Goal: Information Seeking & Learning: Learn about a topic

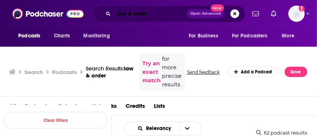
click at [152, 18] on input "law & order" at bounding box center [150, 14] width 73 height 12
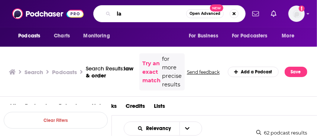
type input "l"
type input "communication"
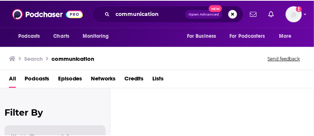
scroll to position [42, 0]
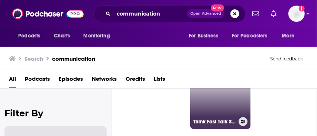
click at [214, 103] on link "89 Think Fast Talk Smart: Communication Techniques" at bounding box center [220, 99] width 60 height 60
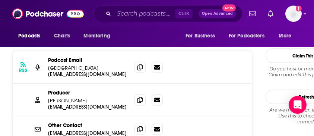
scroll to position [851, 0]
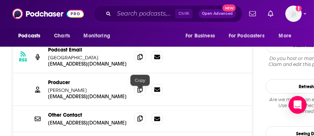
click at [141, 113] on span at bounding box center [139, 118] width 11 height 11
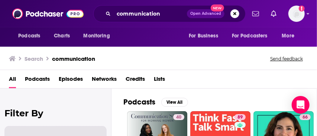
click at [45, 80] on span "Podcasts" at bounding box center [37, 80] width 25 height 15
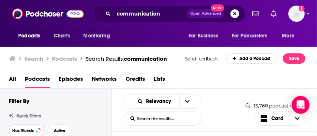
click at [16, 131] on span "Has Guests" at bounding box center [23, 131] width 22 height 4
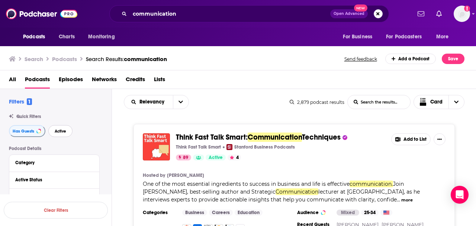
click at [63, 132] on span "Active" at bounding box center [61, 131] width 12 height 4
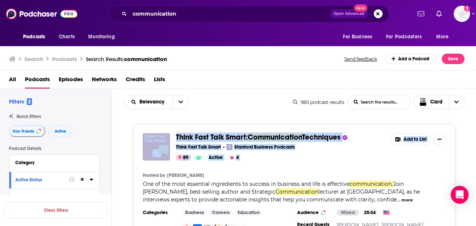
drag, startPoint x: 463, startPoint y: 164, endPoint x: 454, endPoint y: 115, distance: 50.4
click at [311, 136] on div "89 Active 4" at bounding box center [280, 157] width 209 height 6
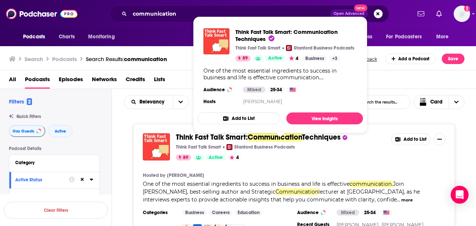
click at [181, 136] on span "Think Fast Talk Smart:" at bounding box center [212, 136] width 72 height 9
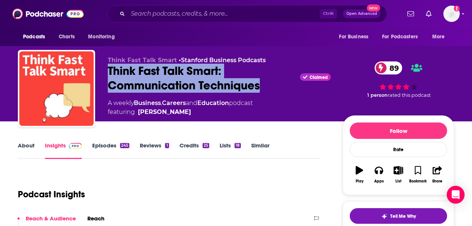
drag, startPoint x: 263, startPoint y: 86, endPoint x: 109, endPoint y: 71, distance: 154.3
click at [109, 71] on div "Think Fast Talk Smart: Communication Techniques Claimed 89" at bounding box center [219, 78] width 223 height 29
copy h2 "Think Fast Talk Smart: Communication Techniques"
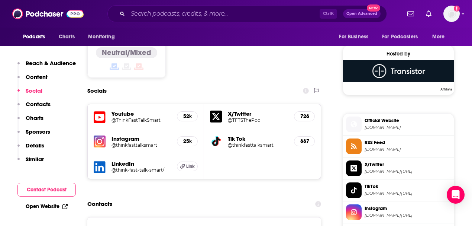
scroll to position [593, 0]
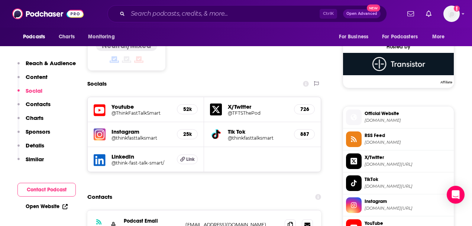
click at [121, 110] on h5 "@ThinkFastTalkSmart" at bounding box center [142, 113] width 60 height 6
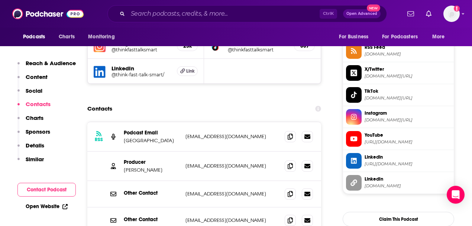
scroll to position [684, 0]
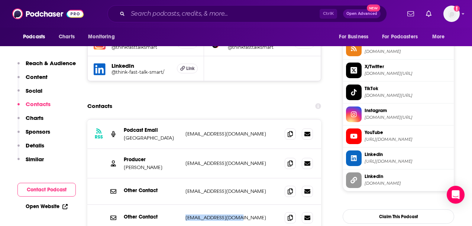
drag, startPoint x: 237, startPoint y: 189, endPoint x: 184, endPoint y: 184, distance: 52.7
click at [184, 136] on div "Other Contact [EMAIL_ADDRESS][DOMAIN_NAME] [EMAIL_ADDRESS][DOMAIN_NAME]" at bounding box center [204, 218] width 234 height 26
copy p "[EMAIL_ADDRESS][DOMAIN_NAME]"
drag, startPoint x: 242, startPoint y: 138, endPoint x: 184, endPoint y: 136, distance: 57.3
click at [184, 136] on div "Producer [PERSON_NAME] [EMAIL_ADDRESS][DOMAIN_NAME] [EMAIL_ADDRESS][DOMAIN_NAME]" at bounding box center [204, 163] width 234 height 29
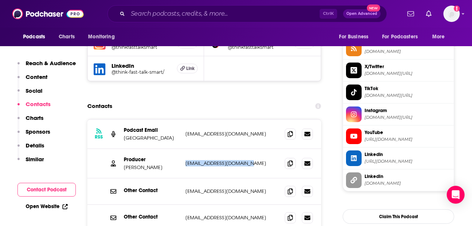
copy p "[EMAIL_ADDRESS][DOMAIN_NAME]"
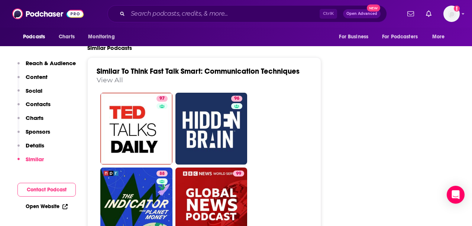
scroll to position [1693, 0]
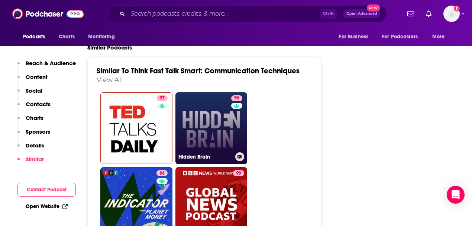
click at [208, 103] on link "96 Hidden Brain" at bounding box center [212, 128] width 72 height 72
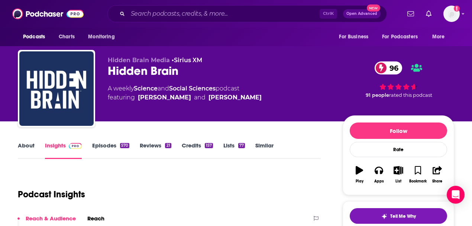
scroll to position [0, 0]
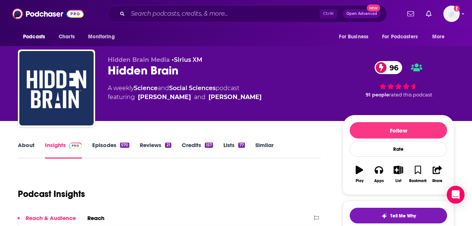
type input "[URL][DOMAIN_NAME]"
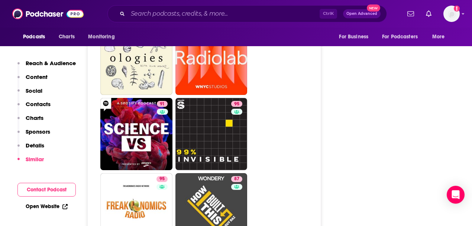
scroll to position [1915, 0]
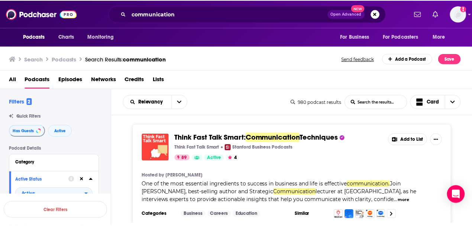
scroll to position [82, 0]
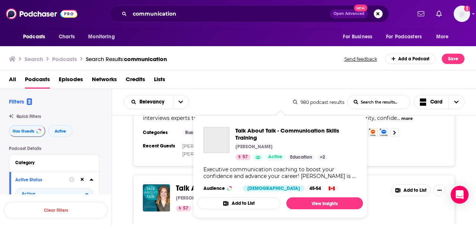
click at [187, 136] on span "Talk About Talk -" at bounding box center [203, 187] width 54 height 9
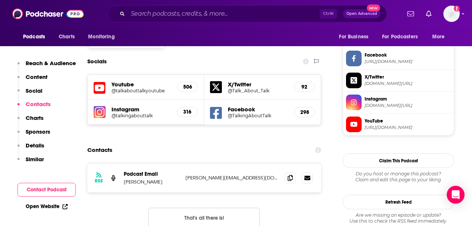
scroll to position [628, 0]
drag, startPoint x: 253, startPoint y: 140, endPoint x: 185, endPoint y: 134, distance: 67.5
click at [185, 136] on div "RSS Podcast Email [PERSON_NAME] [PERSON_NAME][EMAIL_ADDRESS][DOMAIN_NAME] [PERS…" at bounding box center [204, 177] width 234 height 29
copy p "[PERSON_NAME][EMAIL_ADDRESS][DOMAIN_NAME]"
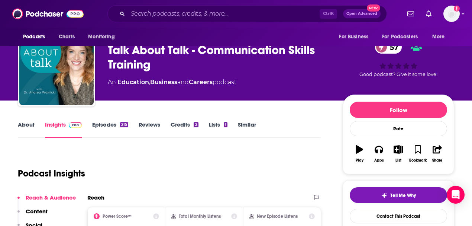
scroll to position [0, 0]
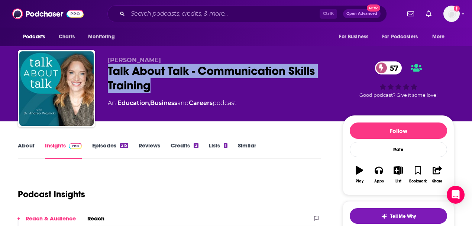
drag, startPoint x: 155, startPoint y: 91, endPoint x: 109, endPoint y: 70, distance: 51.1
click at [109, 70] on div "Talk About Talk - Communication Skills Training 57" at bounding box center [219, 78] width 223 height 29
copy h2 "Talk About Talk - Communication Skills Training"
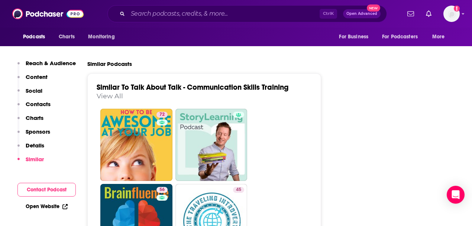
scroll to position [1263, 0]
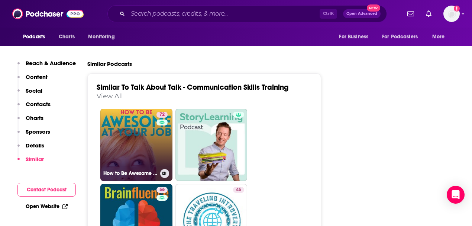
click at [123, 117] on link "72 How to Be Awesome at Your Job" at bounding box center [136, 145] width 72 height 72
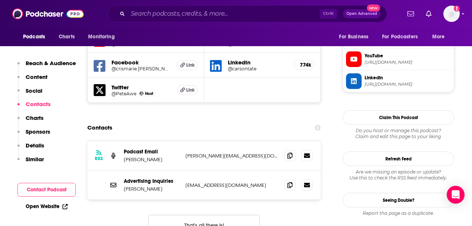
scroll to position [672, 0]
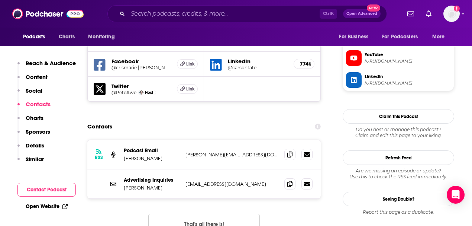
type input "[URL][DOMAIN_NAME]"
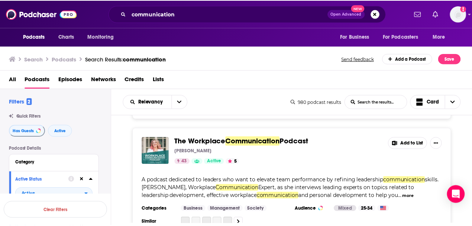
scroll to position [372, 0]
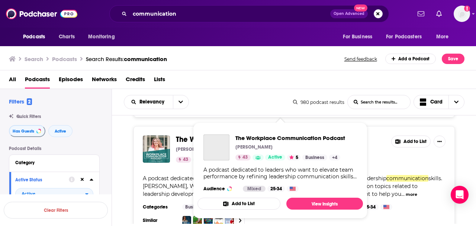
click at [270, 136] on span "The Workplace Communication Podcast" at bounding box center [290, 137] width 110 height 7
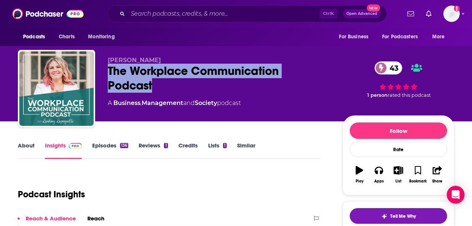
drag, startPoint x: 155, startPoint y: 85, endPoint x: 105, endPoint y: 69, distance: 53.5
click at [105, 69] on div "[PERSON_NAME] The Workplace Communication Podcast 43 A Business , Management an…" at bounding box center [236, 90] width 437 height 80
copy h2 "The Workplace Communication Podcast"
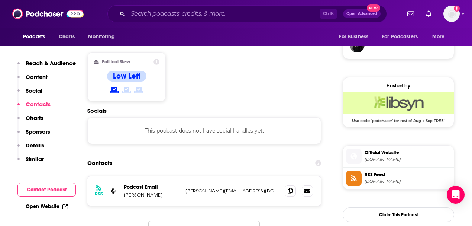
scroll to position [569, 0]
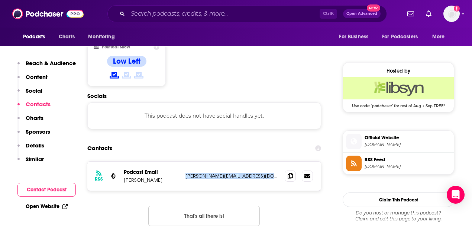
drag, startPoint x: 264, startPoint y: 152, endPoint x: 183, endPoint y: 149, distance: 81.9
click at [183, 136] on div "RSS Podcast Email [PERSON_NAME] [PERSON_NAME][EMAIL_ADDRESS][DOMAIN_NAME] [EMAI…" at bounding box center [204, 175] width 234 height 29
copy p "[PERSON_NAME][EMAIL_ADDRESS][DOMAIN_NAME]"
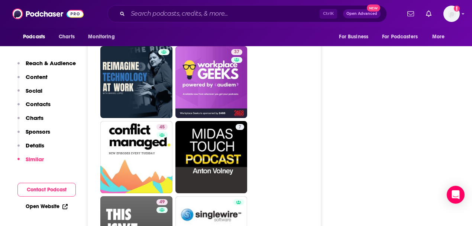
scroll to position [1761, 0]
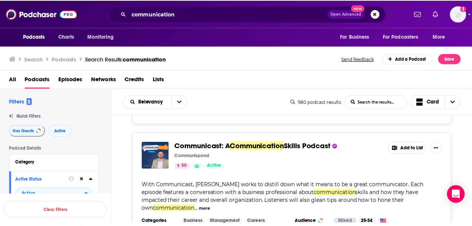
scroll to position [472, 0]
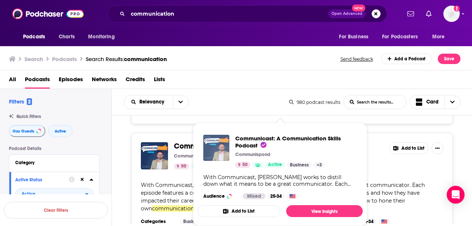
click at [203, 136] on img "Communicast: A Communication Skills Podcast" at bounding box center [216, 148] width 26 height 26
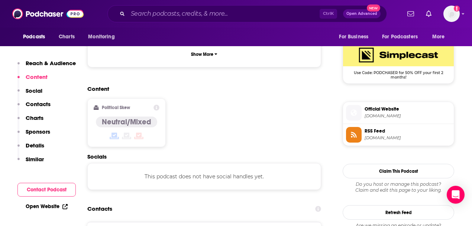
scroll to position [543, 0]
drag, startPoint x: 256, startPoint y: 185, endPoint x: 183, endPoint y: 182, distance: 73.3
copy p "[EMAIL_ADDRESS][DOMAIN_NAME]"
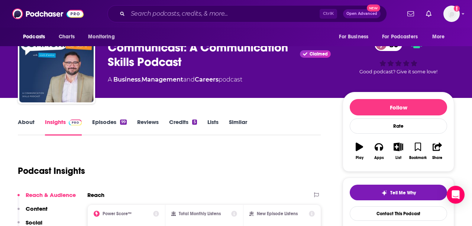
scroll to position [0, 0]
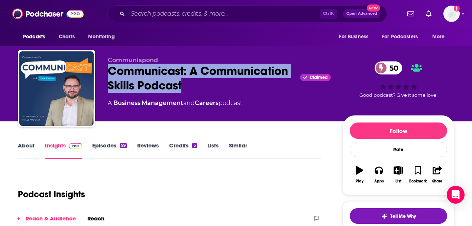
drag, startPoint x: 186, startPoint y: 86, endPoint x: 108, endPoint y: 74, distance: 79.1
click at [108, 74] on div "Communicast: A Communication Skills Podcast Claimed 50" at bounding box center [219, 78] width 223 height 29
copy h2 "Communicast: A Communication Skills Podcast"
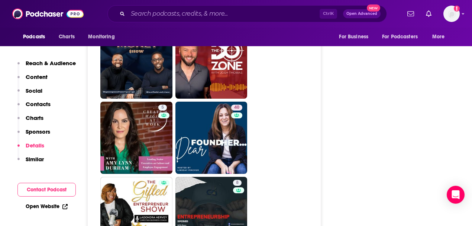
scroll to position [1410, 0]
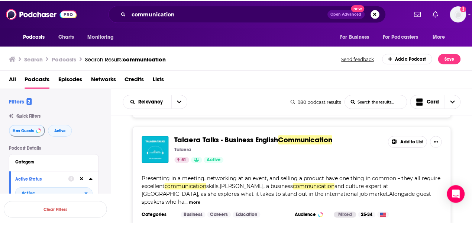
scroll to position [728, 0]
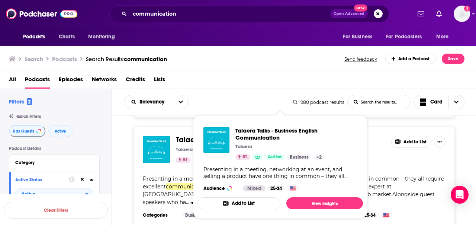
click at [257, 131] on span "Talaera Talks - Business English Communication" at bounding box center [296, 134] width 122 height 14
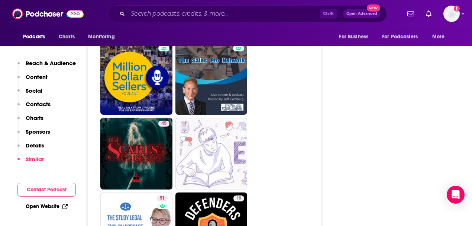
scroll to position [1948, 0]
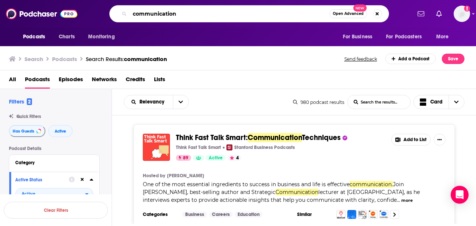
drag, startPoint x: 180, startPoint y: 15, endPoint x: 114, endPoint y: 8, distance: 66.6
click at [114, 8] on div "communication Open Advanced New" at bounding box center [249, 13] width 280 height 17
type input "public speaking"
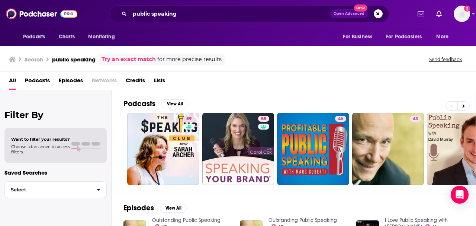
click at [40, 84] on span "Podcasts" at bounding box center [37, 81] width 25 height 15
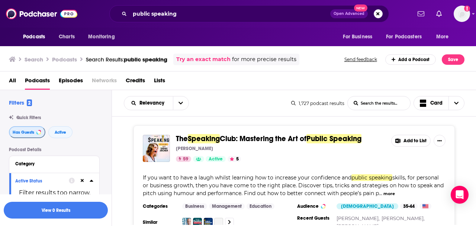
click at [25, 134] on span "Has Guests" at bounding box center [24, 132] width 22 height 4
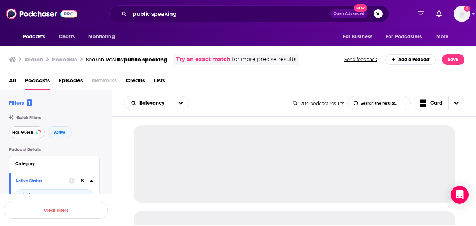
click at [25, 134] on span "Has Guests" at bounding box center [23, 132] width 22 height 4
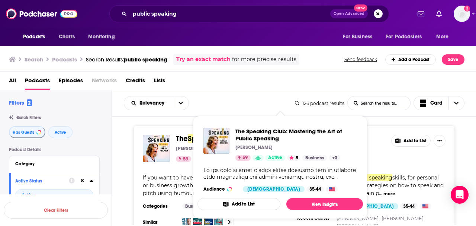
click at [181, 136] on span "The" at bounding box center [182, 138] width 12 height 9
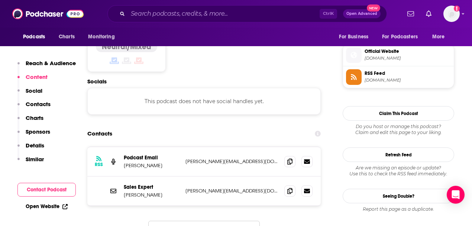
scroll to position [597, 0]
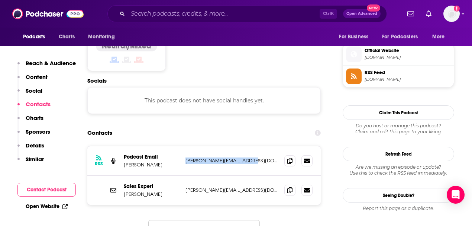
drag, startPoint x: 254, startPoint y: 123, endPoint x: 183, endPoint y: 119, distance: 71.5
click at [183, 136] on div "RSS Podcast Email [PERSON_NAME] [PERSON_NAME][EMAIL_ADDRESS][DOMAIN_NAME] [PERS…" at bounding box center [204, 160] width 234 height 29
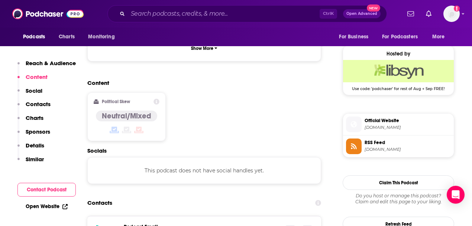
scroll to position [527, 0]
copy p "[PERSON_NAME][EMAIL_ADDRESS][DOMAIN_NAME]"
click at [132, 125] on div at bounding box center [126, 129] width 61 height 9
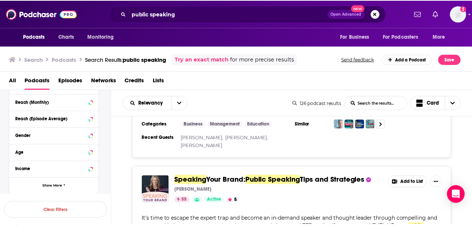
scroll to position [84, 0]
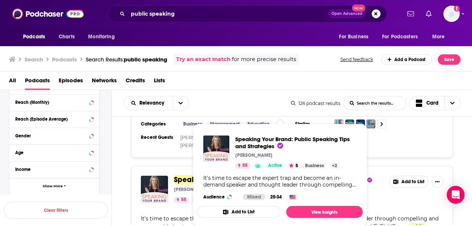
click at [190, 136] on span "Speaking" at bounding box center [190, 179] width 32 height 9
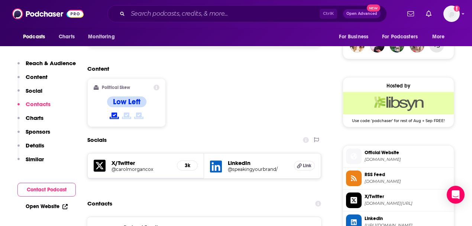
scroll to position [573, 0]
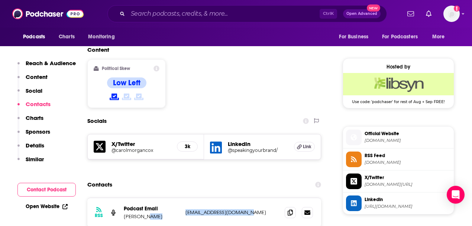
drag, startPoint x: 256, startPoint y: 170, endPoint x: 182, endPoint y: 171, distance: 74.4
click at [182, 136] on div "RSS Podcast Email [PERSON_NAME] [EMAIL_ADDRESS][DOMAIN_NAME] [EMAIL_ADDRESS][DO…" at bounding box center [204, 212] width 234 height 29
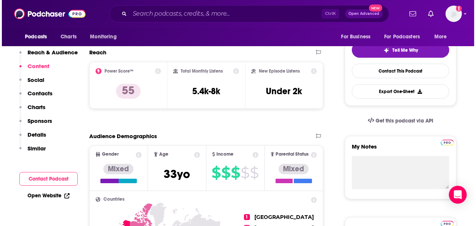
scroll to position [0, 0]
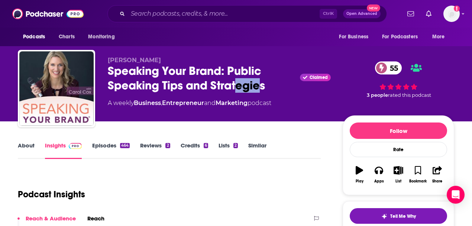
drag, startPoint x: 261, startPoint y: 87, endPoint x: 235, endPoint y: 86, distance: 26.1
click at [235, 86] on div "Speaking Your Brand: Public Speaking Tips and Strategies Claimed 55" at bounding box center [219, 78] width 223 height 29
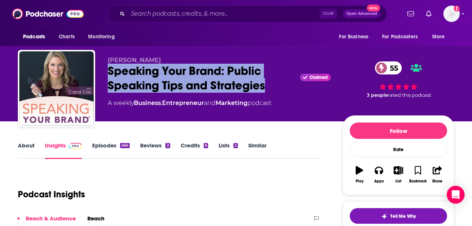
drag, startPoint x: 263, startPoint y: 88, endPoint x: 109, endPoint y: 66, distance: 156.3
click at [109, 66] on div "Speaking Your Brand: Public Speaking Tips and Strategies Claimed 55" at bounding box center [219, 78] width 223 height 29
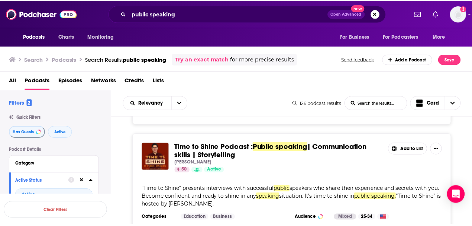
scroll to position [240, 0]
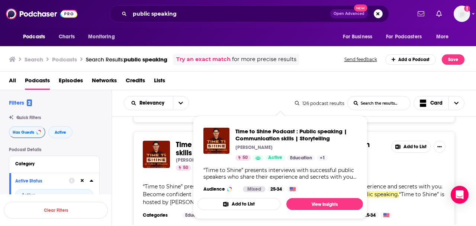
click at [188, 136] on span "| Communication skills | Storytelling" at bounding box center [273, 148] width 194 height 17
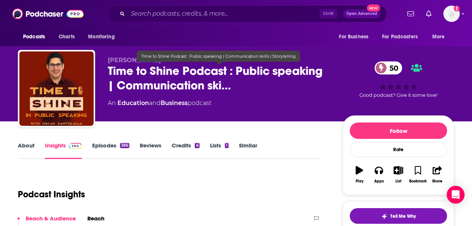
drag, startPoint x: 173, startPoint y: 86, endPoint x: 145, endPoint y: 78, distance: 29.0
click at [145, 78] on span "Time to Shine Podcast : Public speaking | Communication ski…" at bounding box center [219, 78] width 223 height 29
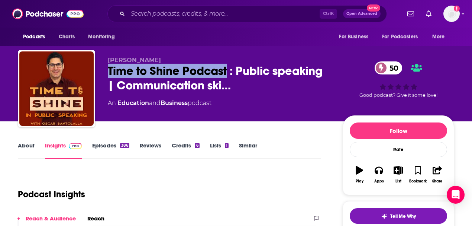
drag, startPoint x: 228, startPoint y: 70, endPoint x: 107, endPoint y: 71, distance: 120.5
click at [107, 71] on div "[PERSON_NAME] Time to Shine Podcast : Public speaking | Communication ski… 50 A…" at bounding box center [236, 90] width 437 height 80
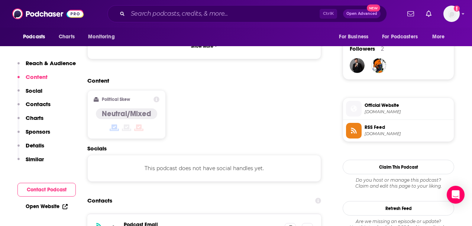
scroll to position [557, 0]
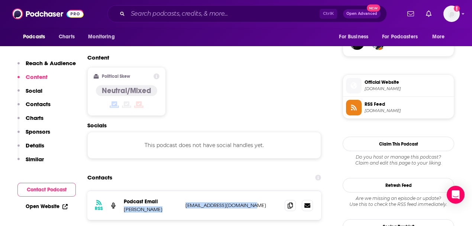
drag, startPoint x: 254, startPoint y: 182, endPoint x: 163, endPoint y: 178, distance: 91.6
click at [0, 0] on div "Podcast Email [PERSON_NAME] [EMAIL_ADDRESS][DOMAIN_NAME] [EMAIL_ADDRESS][DOMAIN…" at bounding box center [0, 0] width 0 height 0
click at [230, 136] on div "RSS Podcast Email [PERSON_NAME] [EMAIL_ADDRESS][DOMAIN_NAME] [EMAIL_ADDRESS][DO…" at bounding box center [204, 205] width 234 height 29
drag, startPoint x: 250, startPoint y: 181, endPoint x: 186, endPoint y: 176, distance: 64.5
click at [186, 136] on p "[EMAIL_ADDRESS][DOMAIN_NAME]" at bounding box center [232, 205] width 93 height 6
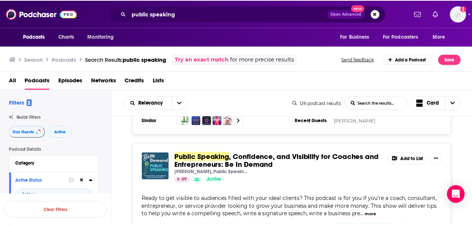
scroll to position [473, 0]
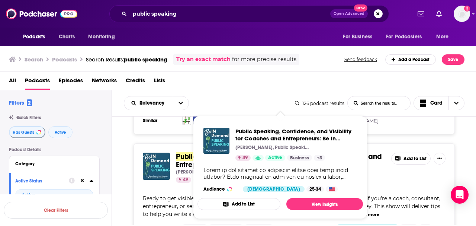
click at [181, 136] on span "Public Speaking" at bounding box center [203, 156] width 55 height 9
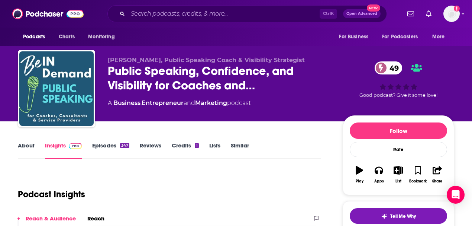
click at [22, 136] on link "About" at bounding box center [26, 150] width 17 height 17
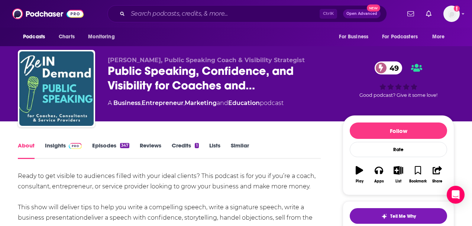
click at [53, 136] on link "Insights" at bounding box center [63, 150] width 37 height 17
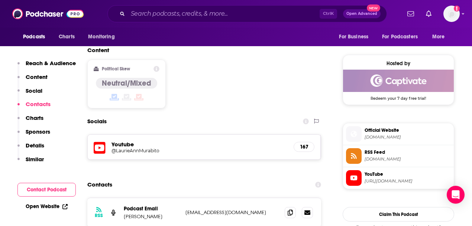
scroll to position [578, 0]
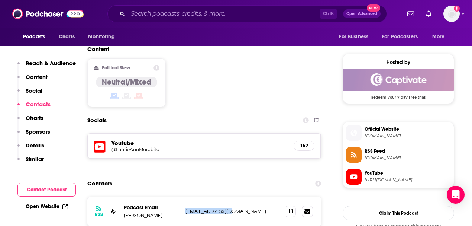
drag, startPoint x: 231, startPoint y: 175, endPoint x: 185, endPoint y: 174, distance: 46.1
click at [185, 136] on div "RSS Podcast Email [PERSON_NAME] [EMAIL_ADDRESS][DOMAIN_NAME] [EMAIL_ADDRESS][DO…" at bounding box center [204, 211] width 234 height 29
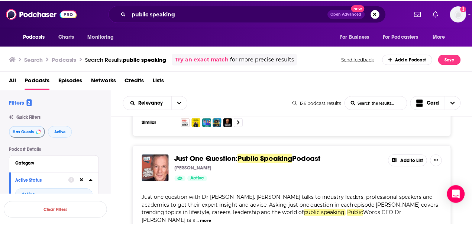
scroll to position [1262, 0]
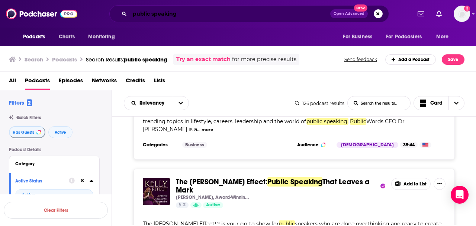
click at [183, 12] on input "public speaking" at bounding box center [230, 14] width 200 height 12
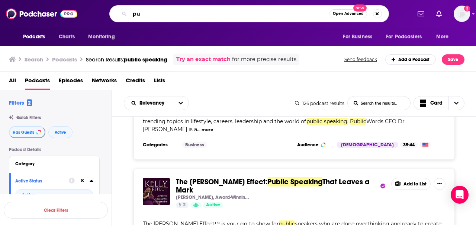
type input "p"
type input "comms"
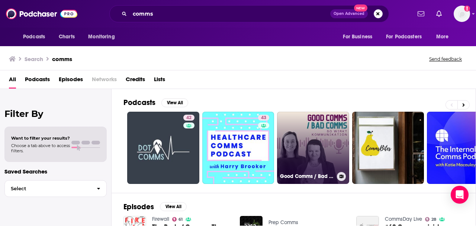
click at [305, 131] on link "Good Comms / Bad Comms" at bounding box center [313, 148] width 72 height 72
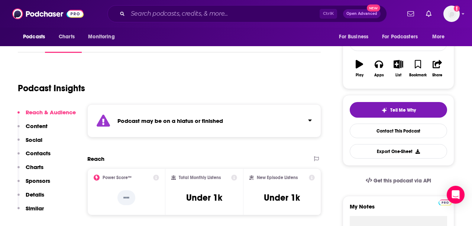
scroll to position [106, 0]
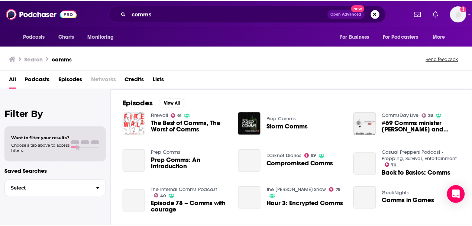
scroll to position [103, 0]
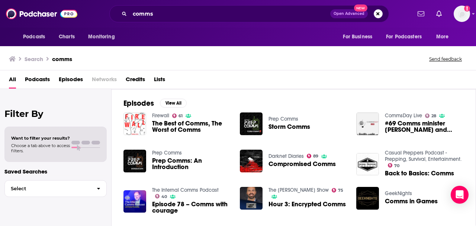
click at [169, 127] on span "The Best of Comms, The Worst of Comms" at bounding box center [191, 126] width 79 height 13
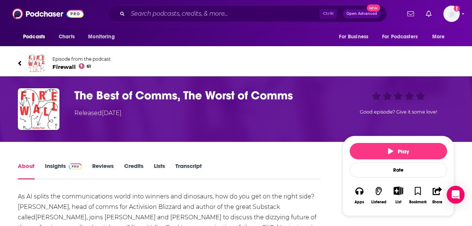
click at [67, 67] on span "Firewall 61" at bounding box center [81, 66] width 58 height 7
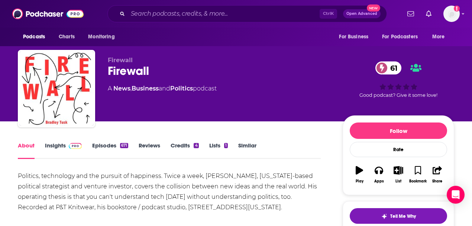
click at [55, 136] on link "Insights" at bounding box center [63, 150] width 37 height 17
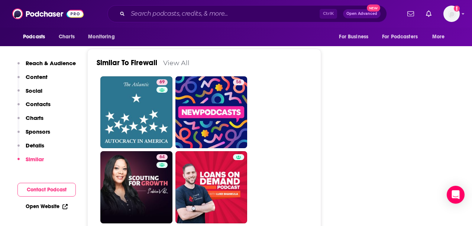
scroll to position [1321, 0]
